Goal: Obtain resource: Download file/media

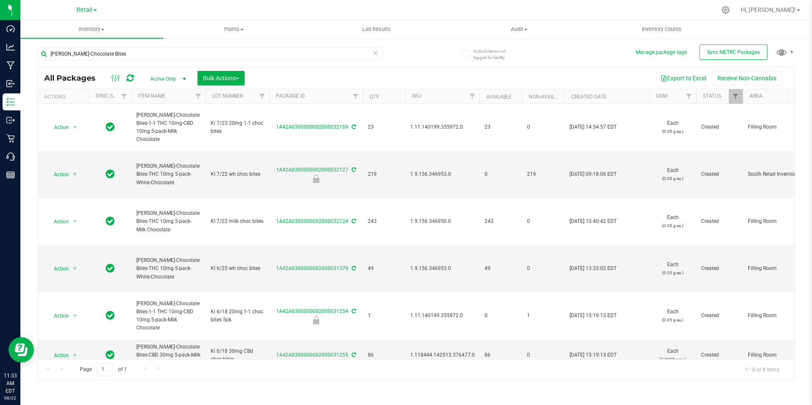
drag, startPoint x: 107, startPoint y: 49, endPoint x: -85, endPoint y: 32, distance: 192.3
click at [0, 32] on html "Dashboard Analytics Manufacturing Inbound Inventory Outbound Retail Call Center…" at bounding box center [406, 202] width 812 height 405
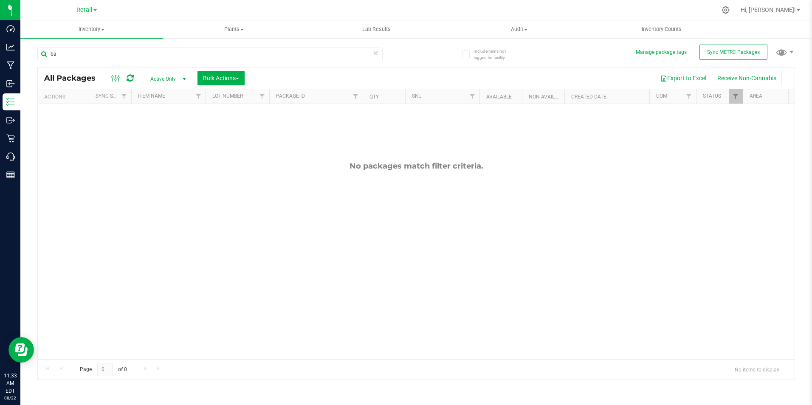
type input "b"
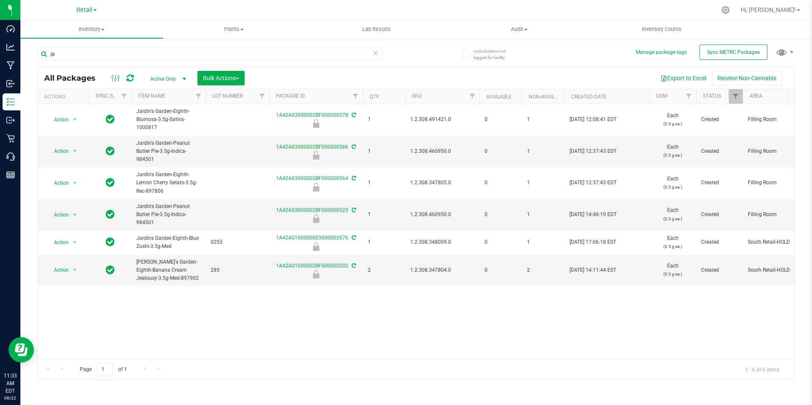
type input "j"
type input "fire ganja"
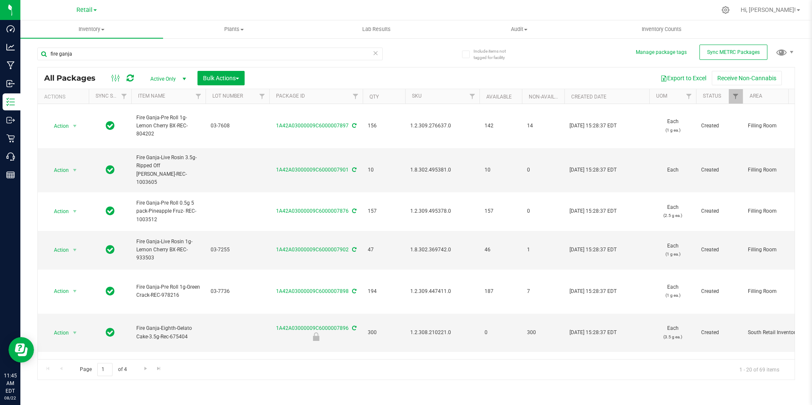
click at [570, 55] on div "fire ganja All Packages Active Only Active Only Lab Samples Locked All External…" at bounding box center [416, 209] width 758 height 341
drag, startPoint x: 75, startPoint y: 49, endPoint x: -87, endPoint y: 42, distance: 161.5
click at [0, 42] on html "Dashboard Analytics Manufacturing Inbound Inventory Outbound Retail Call Center…" at bounding box center [406, 202] width 812 height 405
click at [528, 62] on div "All Packages Active Only Active Only Lab Samples Locked All External Internal B…" at bounding box center [416, 209] width 758 height 341
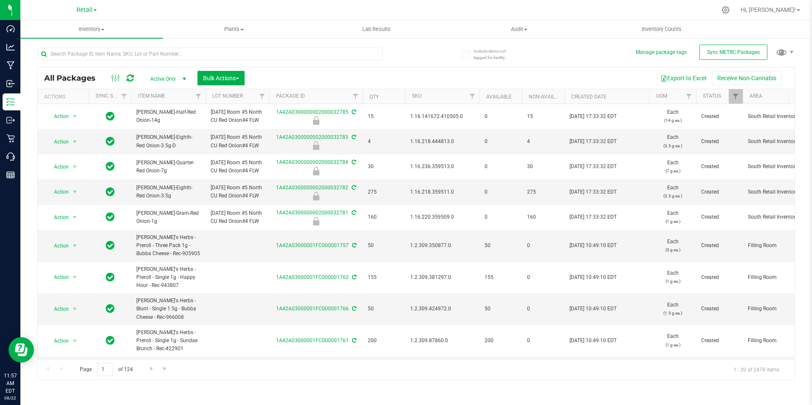
click at [404, 72] on div "Export to Excel Receive Non-Cannabis" at bounding box center [519, 78] width 537 height 14
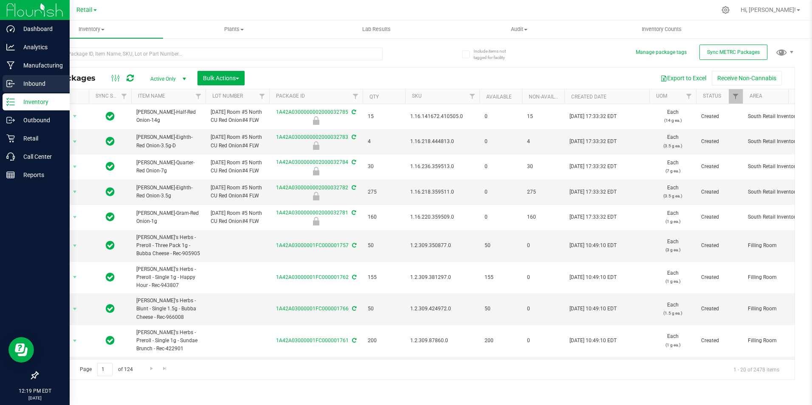
click at [37, 78] on div "Inbound" at bounding box center [36, 83] width 67 height 17
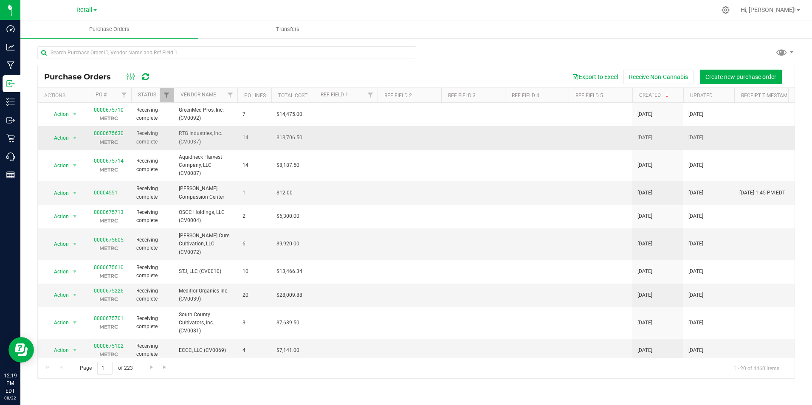
click at [114, 134] on link "0000675630" at bounding box center [109, 133] width 30 height 6
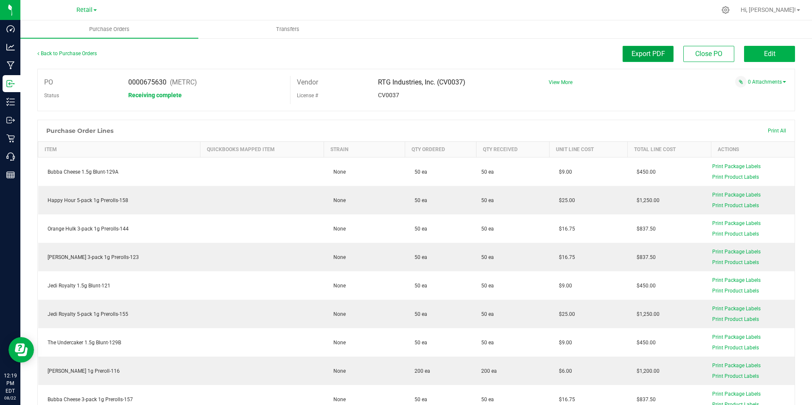
click at [655, 49] on button "Export PDF" at bounding box center [648, 54] width 51 height 16
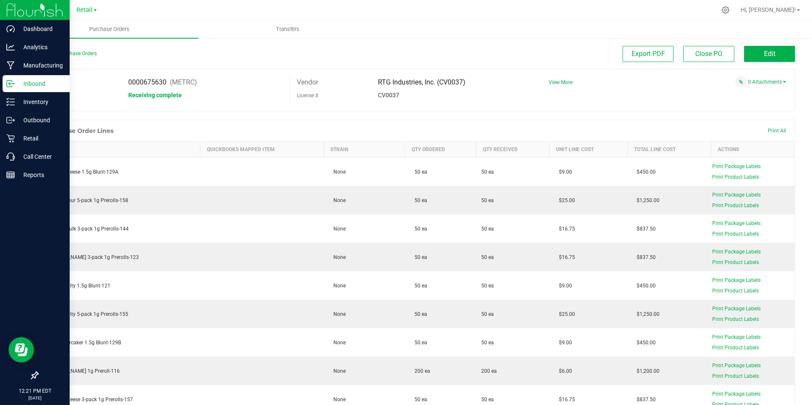
click at [31, 83] on p "Inbound" at bounding box center [40, 84] width 51 height 10
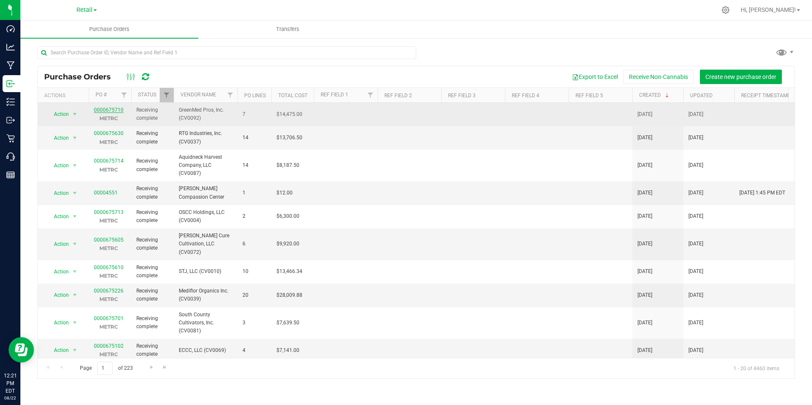
click at [113, 110] on link "0000675710" at bounding box center [109, 110] width 30 height 6
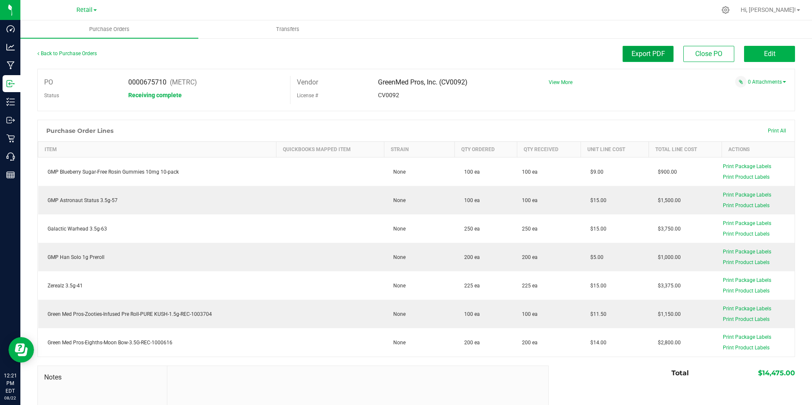
click at [631, 55] on span "Export PDF" at bounding box center [648, 54] width 34 height 8
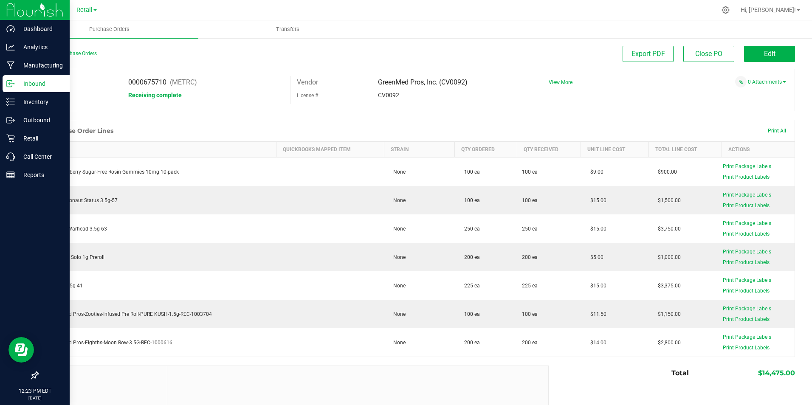
click at [37, 82] on p "Inbound" at bounding box center [40, 84] width 51 height 10
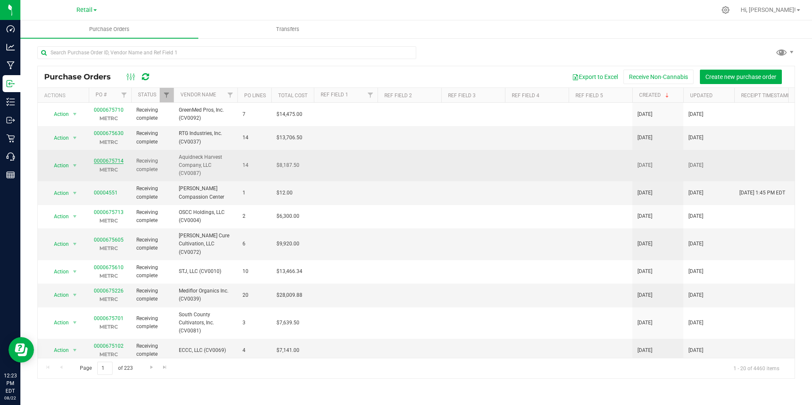
click at [118, 160] on link "0000675714" at bounding box center [109, 161] width 30 height 6
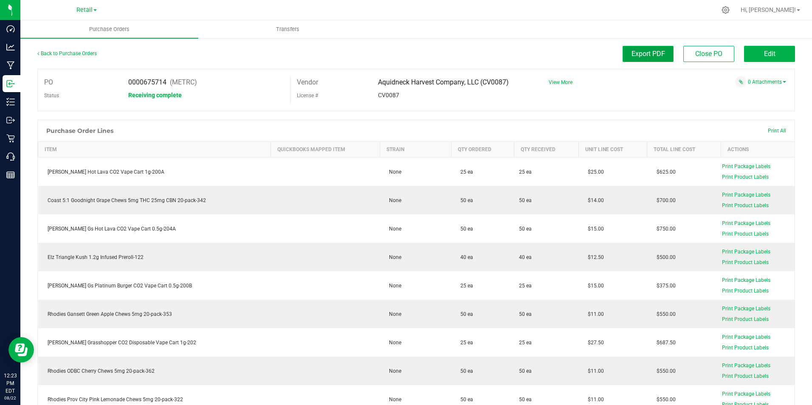
drag, startPoint x: 629, startPoint y: 51, endPoint x: 634, endPoint y: 54, distance: 5.7
click at [631, 51] on span "Export PDF" at bounding box center [648, 54] width 34 height 8
drag, startPoint x: 307, startPoint y: 127, endPoint x: 124, endPoint y: 46, distance: 199.8
click at [306, 126] on div "Purchase Order Lines Print All" at bounding box center [416, 130] width 757 height 21
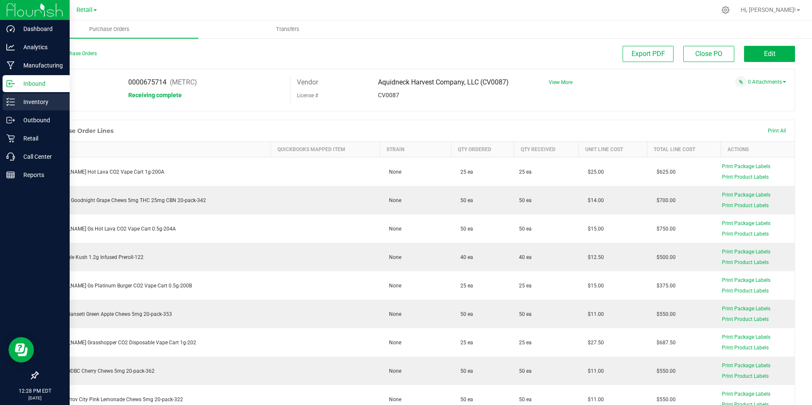
click at [46, 104] on p "Inventory" at bounding box center [40, 102] width 51 height 10
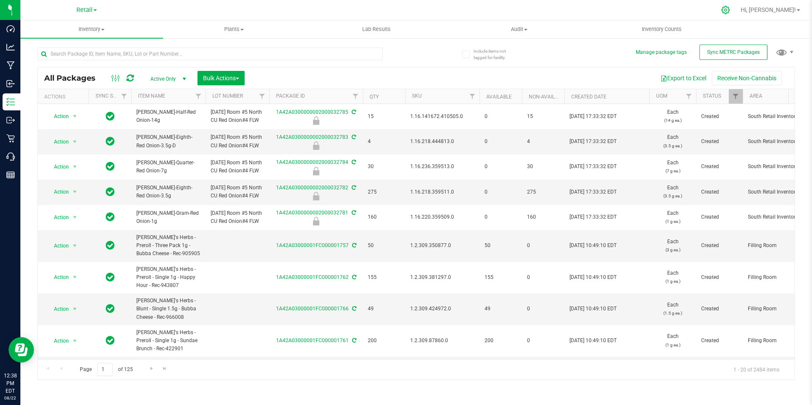
click at [730, 7] on icon at bounding box center [725, 10] width 9 height 9
click at [730, 13] on icon at bounding box center [725, 10] width 9 height 9
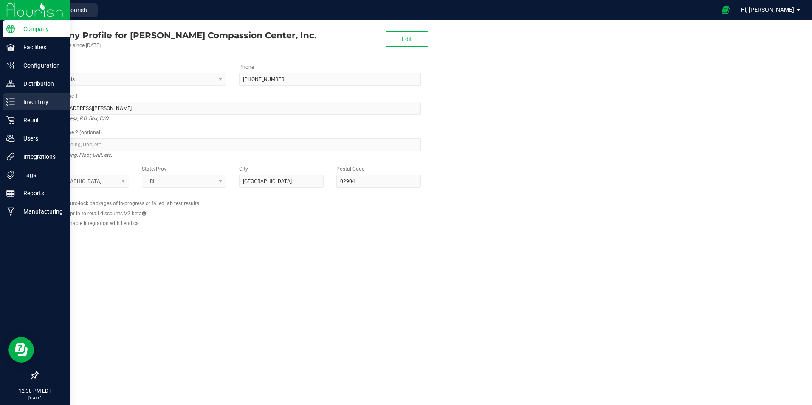
click at [37, 101] on p "Inventory" at bounding box center [40, 102] width 51 height 10
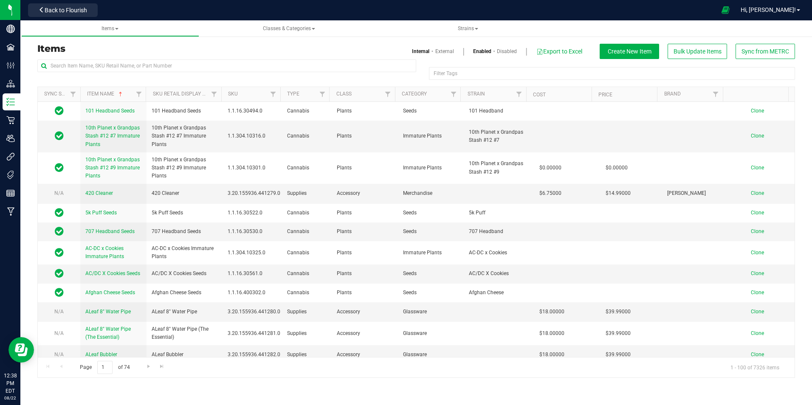
click at [443, 50] on link "External" at bounding box center [444, 52] width 19 height 8
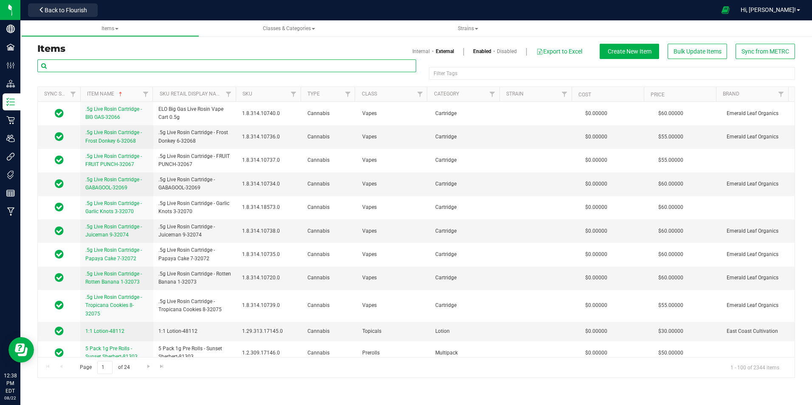
click at [177, 68] on input "text" at bounding box center [226, 65] width 379 height 13
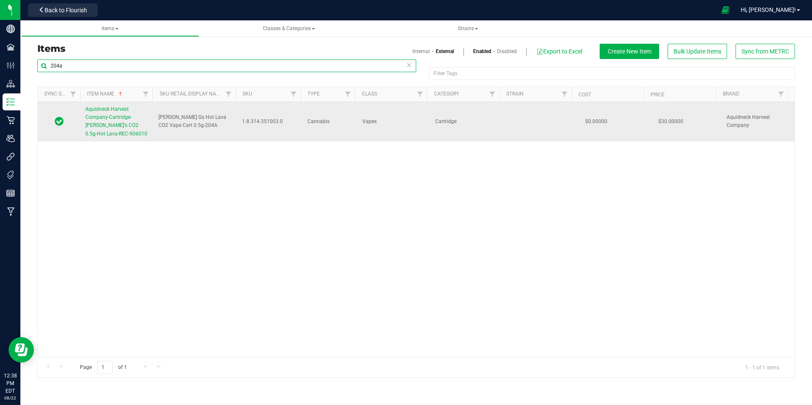
type input "204a"
click at [107, 112] on span "Aquidneck Harvest Company-Cartridge-Sammy G's CO2 0.5g-Hot Lava-REC-906010" at bounding box center [116, 121] width 62 height 31
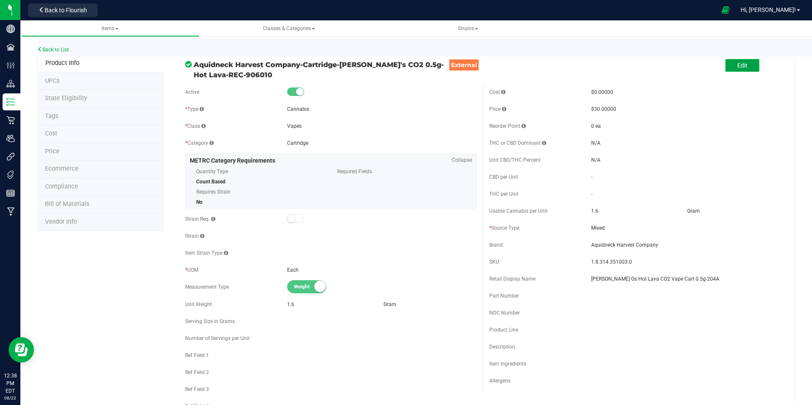
click at [745, 66] on button "Edit" at bounding box center [742, 65] width 34 height 13
click at [297, 303] on div "1.6" at bounding box center [333, 305] width 93 height 8
click at [292, 304] on span "1.6" at bounding box center [290, 304] width 7 height 6
click at [287, 303] on span "1.6" at bounding box center [290, 304] width 7 height 6
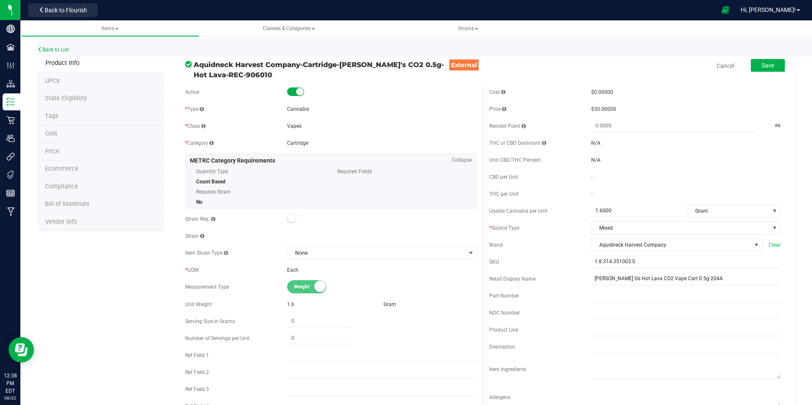
click at [56, 11] on span "Back to Flourish" at bounding box center [66, 10] width 42 height 7
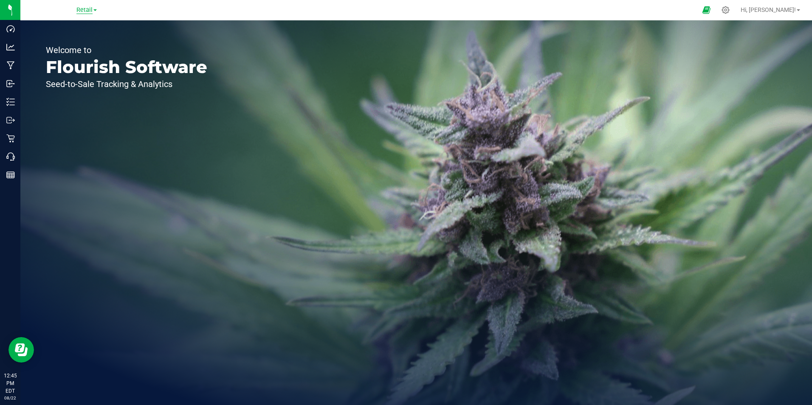
click at [84, 11] on span "Retail" at bounding box center [84, 10] width 16 height 8
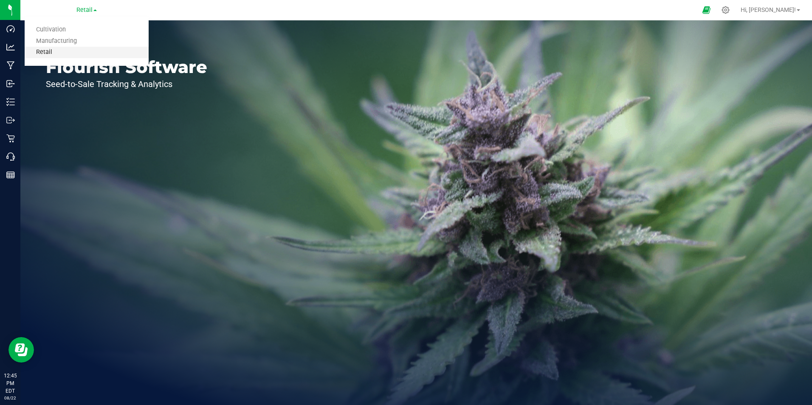
click at [62, 51] on link "Retail" at bounding box center [87, 52] width 124 height 11
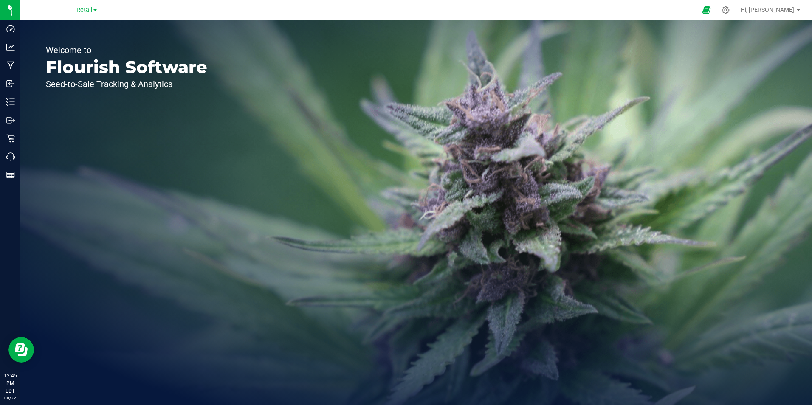
click at [86, 6] on span "Retail" at bounding box center [84, 10] width 16 height 8
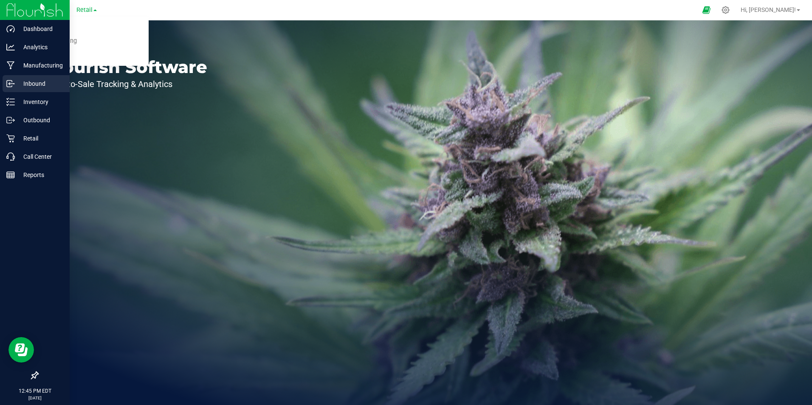
click at [28, 85] on p "Inbound" at bounding box center [40, 84] width 51 height 10
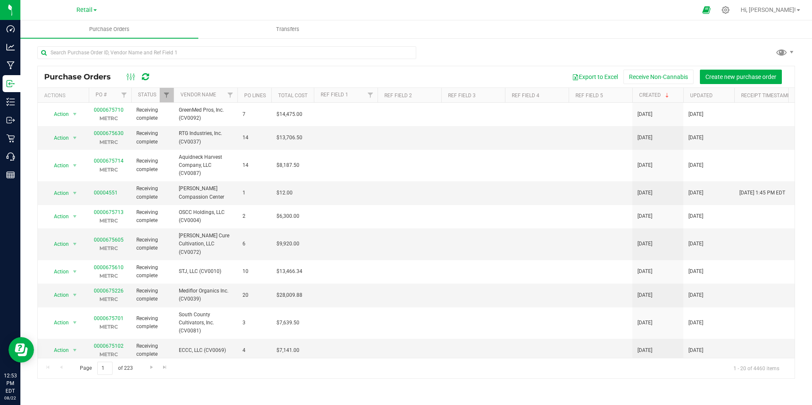
click at [383, 20] on nav "Retail Cultivation Manufacturing Retail Hi, Justin!" at bounding box center [416, 10] width 792 height 20
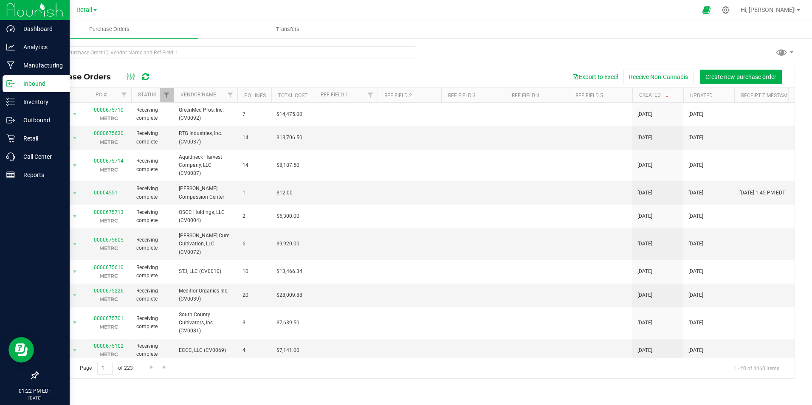
click at [26, 83] on p "Inbound" at bounding box center [40, 84] width 51 height 10
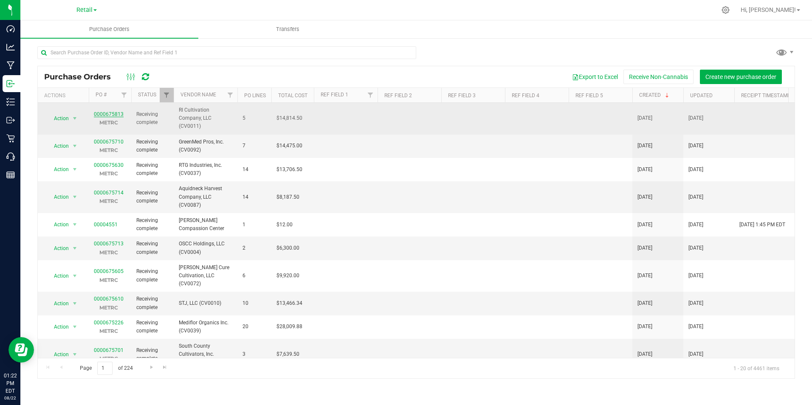
click at [112, 111] on link "0000675813" at bounding box center [109, 114] width 30 height 6
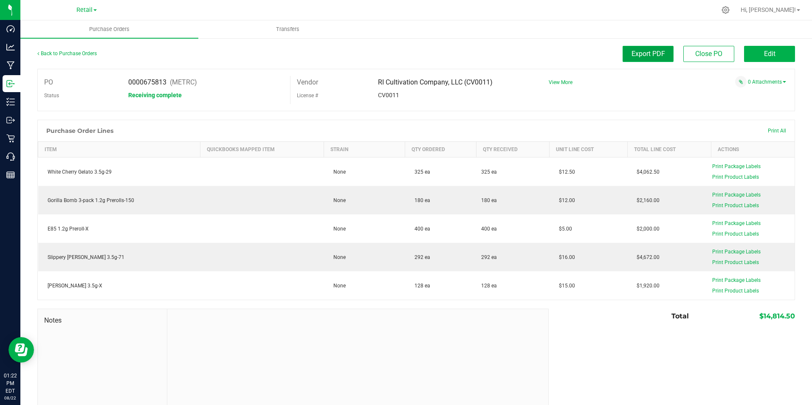
click at [648, 52] on span "Export PDF" at bounding box center [648, 54] width 34 height 8
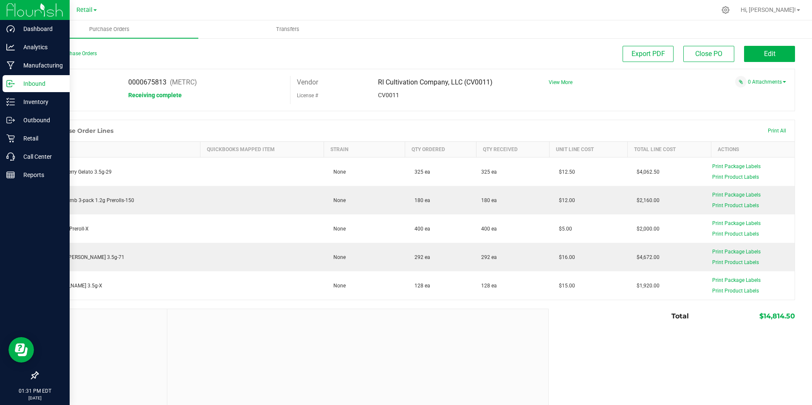
click at [25, 82] on p "Inbound" at bounding box center [40, 84] width 51 height 10
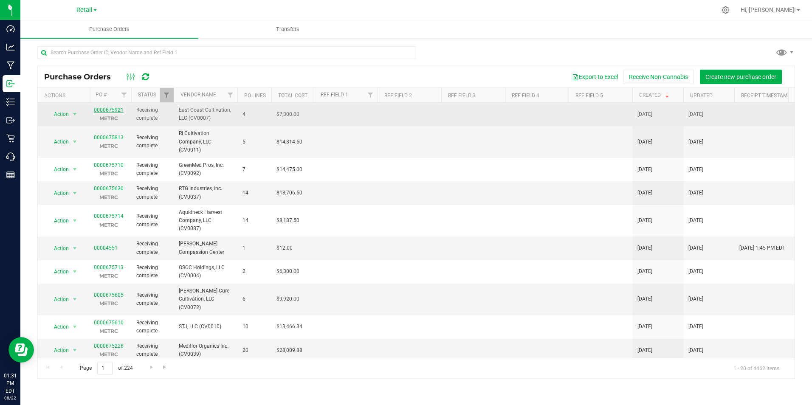
click at [115, 109] on link "0000675921" at bounding box center [109, 110] width 30 height 6
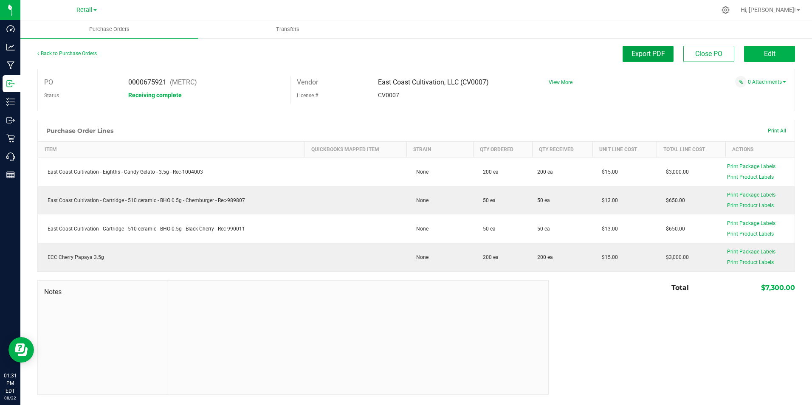
click at [645, 56] on span "Export PDF" at bounding box center [648, 54] width 34 height 8
click at [272, 355] on div at bounding box center [357, 338] width 381 height 114
